Goal: Information Seeking & Learning: Find specific fact

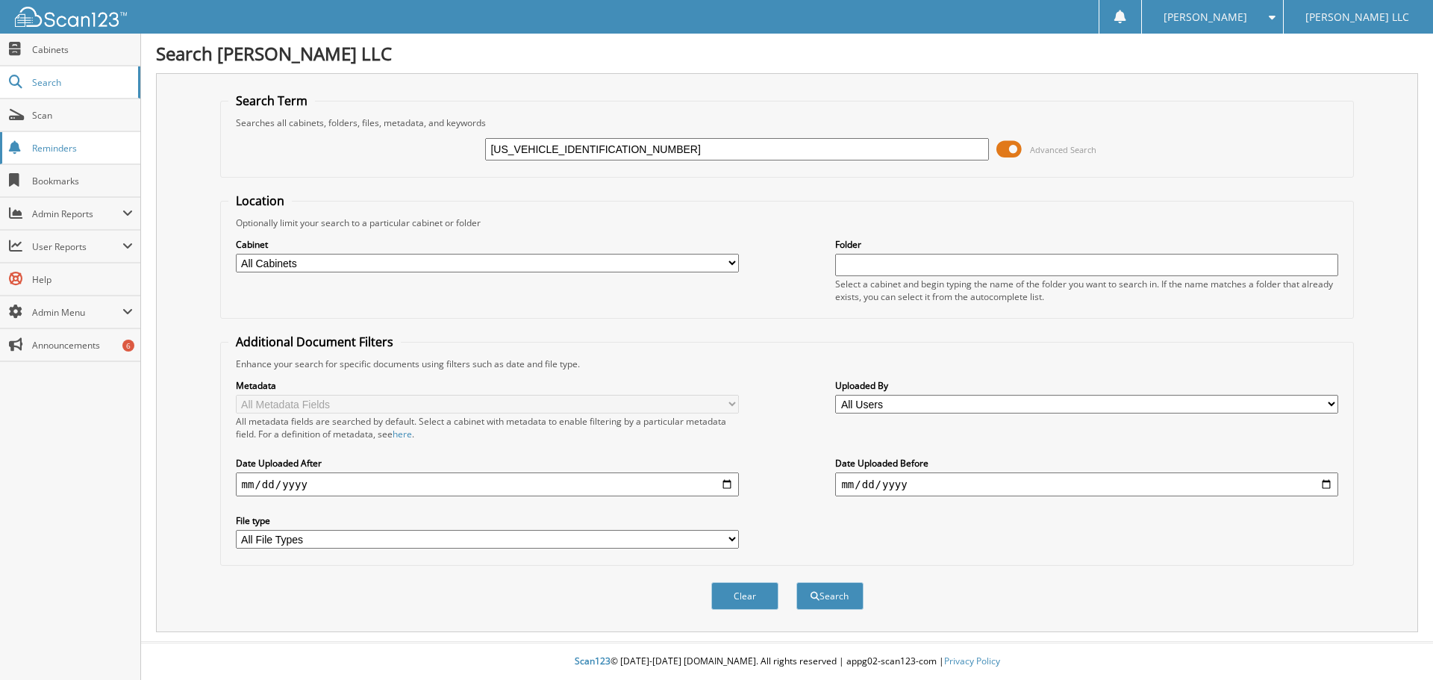
drag, startPoint x: 547, startPoint y: 149, endPoint x: 13, endPoint y: 153, distance: 534.6
click at [13, 152] on body "[PERSON_NAME] Settings Logout [PERSON_NAME] LLC Close Cabinets Search Scan" at bounding box center [716, 340] width 1433 height 680
type input "SLE38844"
click at [797, 582] on button "Search" at bounding box center [830, 596] width 67 height 28
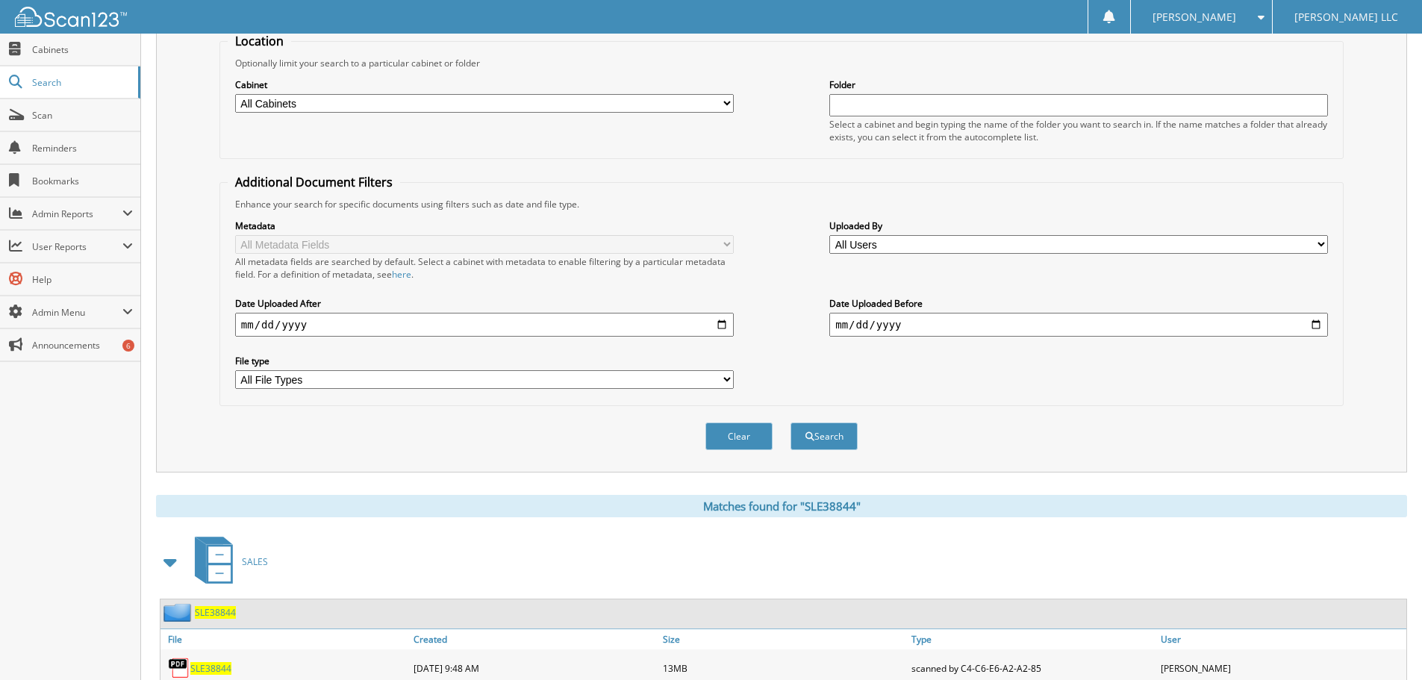
scroll to position [213, 0]
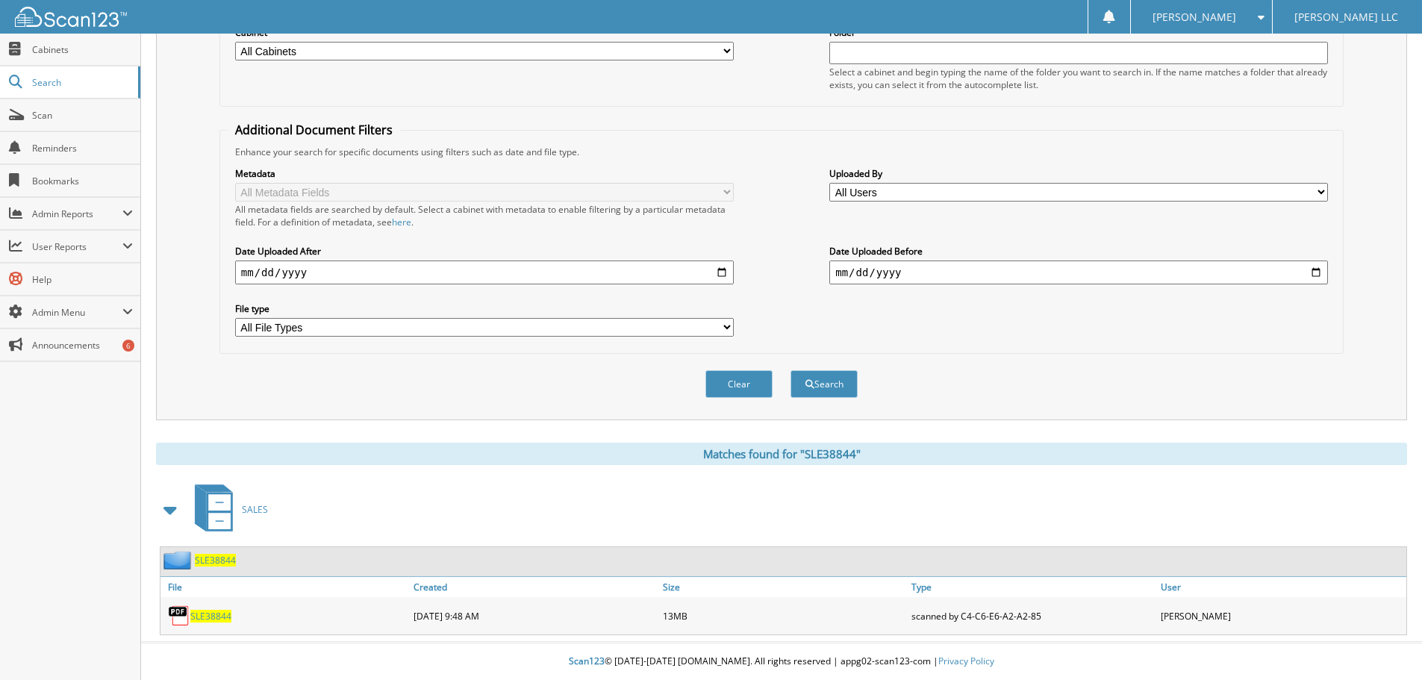
click at [203, 617] on span "SLE38844" at bounding box center [210, 616] width 41 height 13
